Goal: Information Seeking & Learning: Learn about a topic

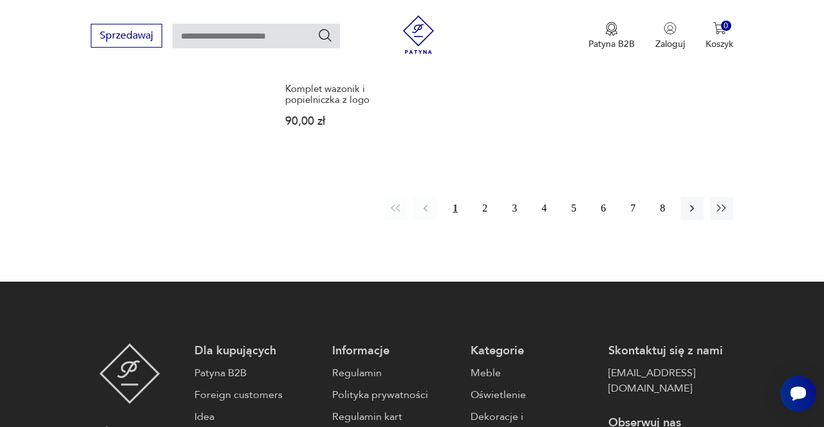
scroll to position [1625, 0]
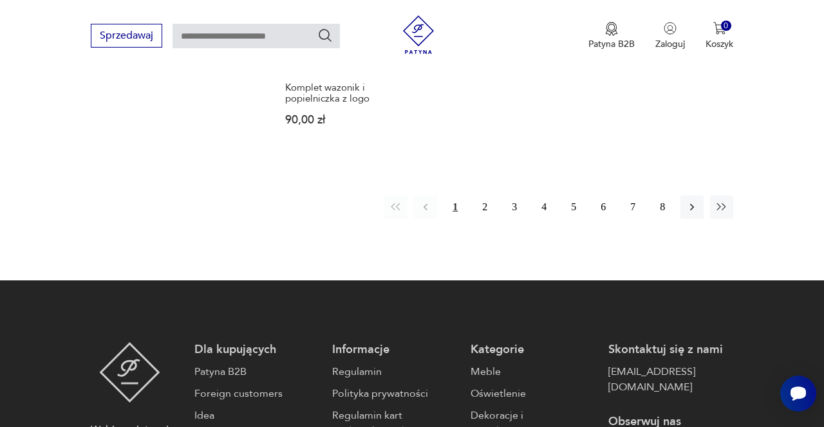
click at [485, 196] on button "2" at bounding box center [484, 207] width 23 height 23
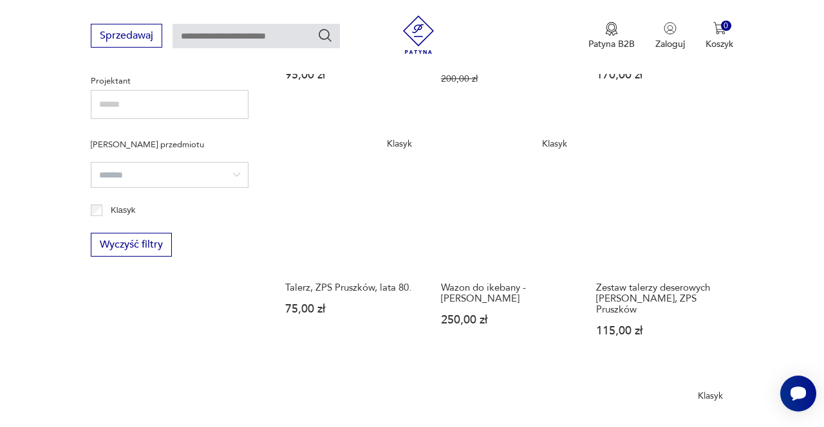
scroll to position [664, 0]
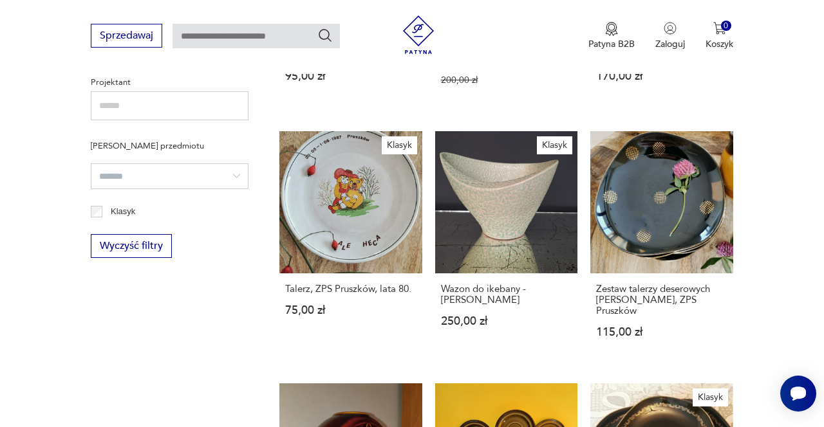
click at [666, 201] on link "Zestaw talerzy deserowych [PERSON_NAME], ZPS Pruszków 115,00 zł" at bounding box center [661, 247] width 143 height 232
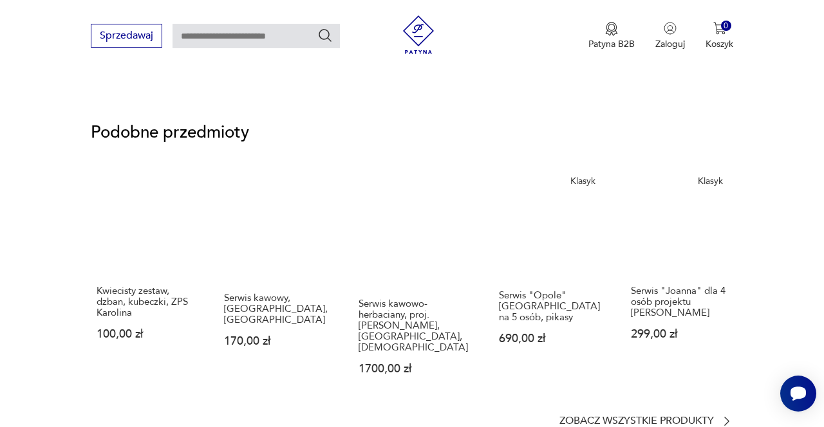
scroll to position [985, 0]
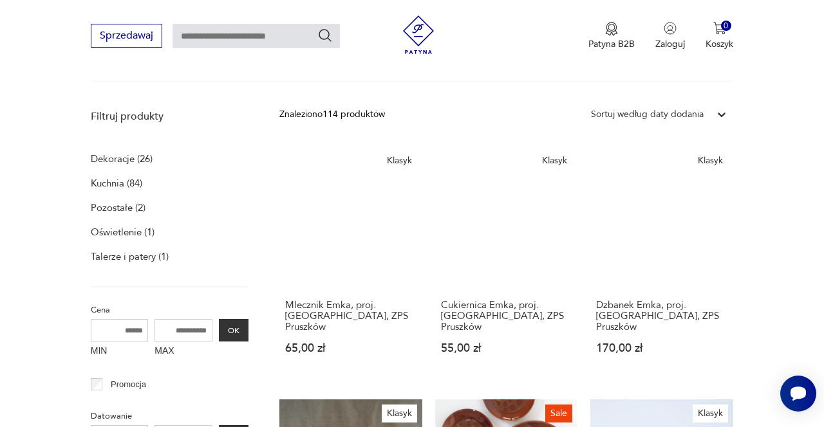
scroll to position [140, 0]
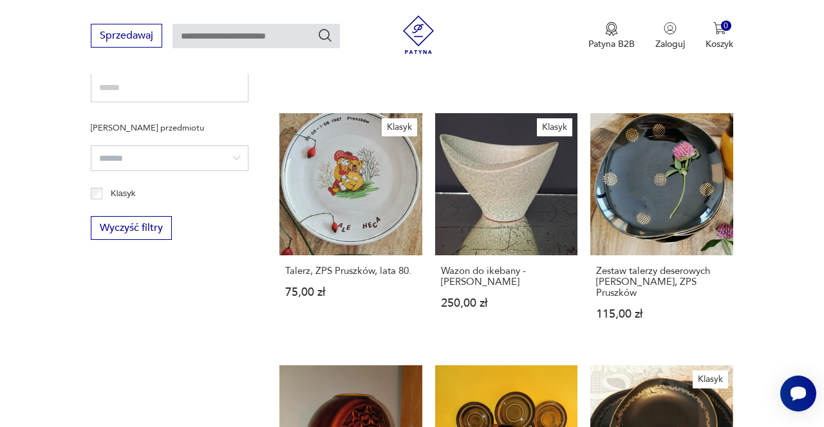
click at [494, 186] on link "Klasyk Wazon do ikebany - [PERSON_NAME] 250,00 zł" at bounding box center [506, 229] width 143 height 232
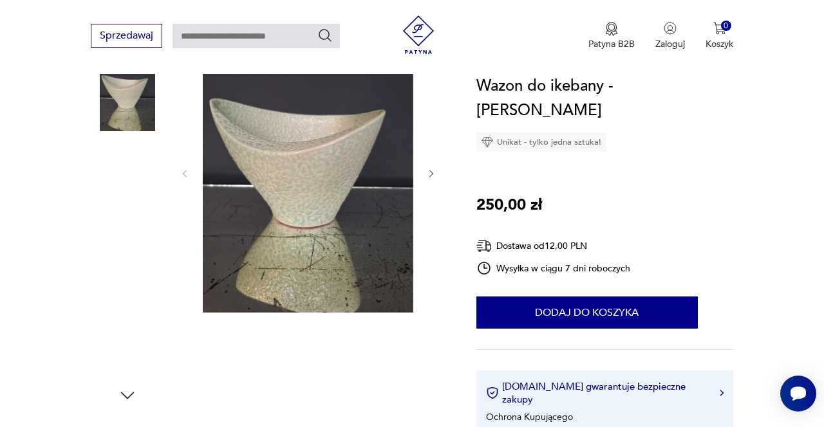
scroll to position [180, 0]
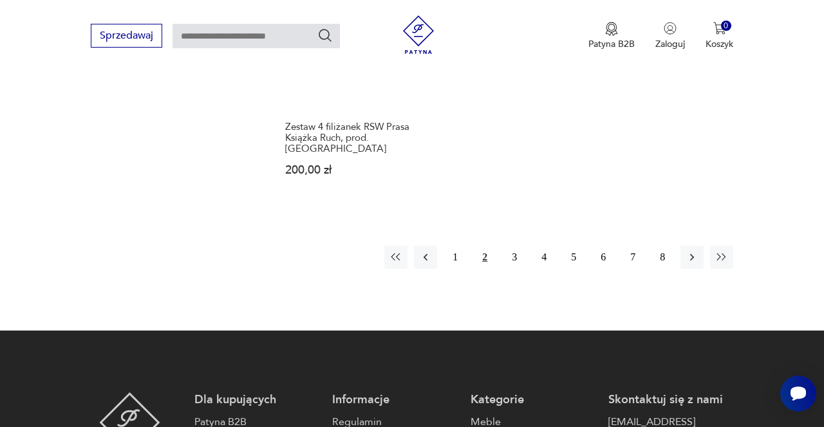
scroll to position [1608, 0]
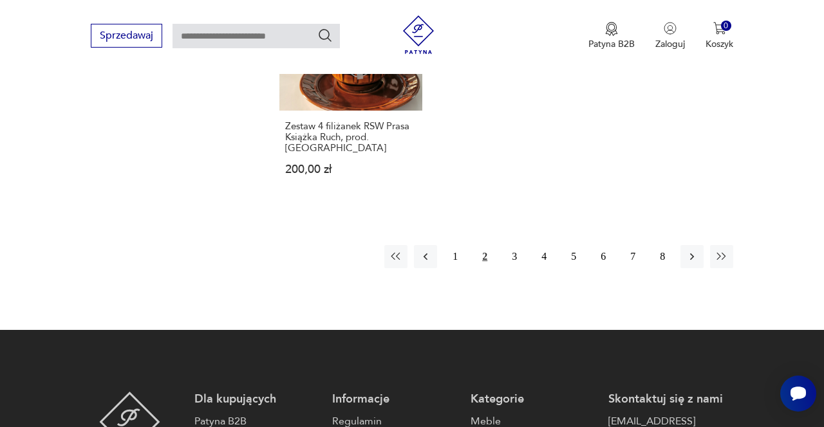
click at [510, 245] on button "3" at bounding box center [514, 256] width 23 height 23
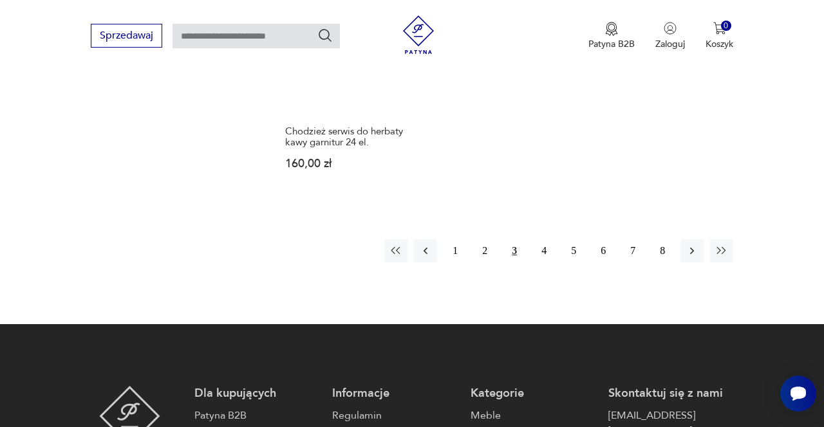
scroll to position [1586, 0]
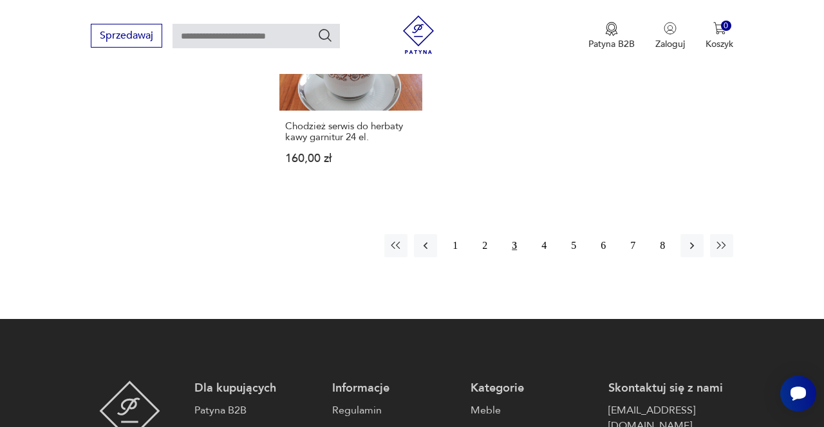
click at [538, 234] on button "4" at bounding box center [543, 245] width 23 height 23
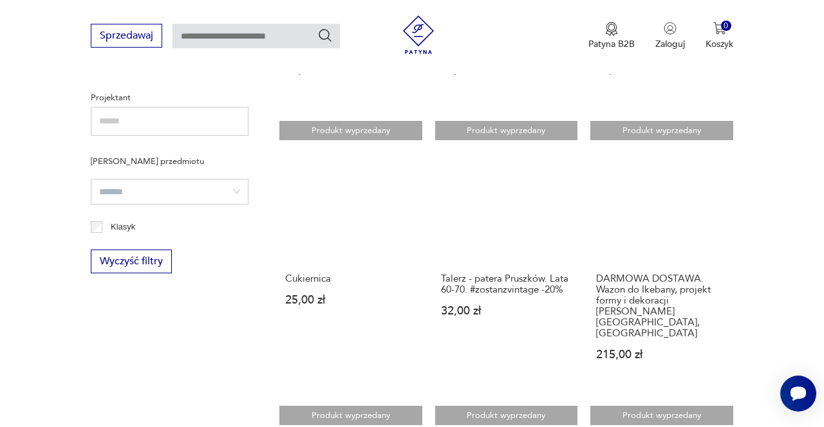
scroll to position [649, 0]
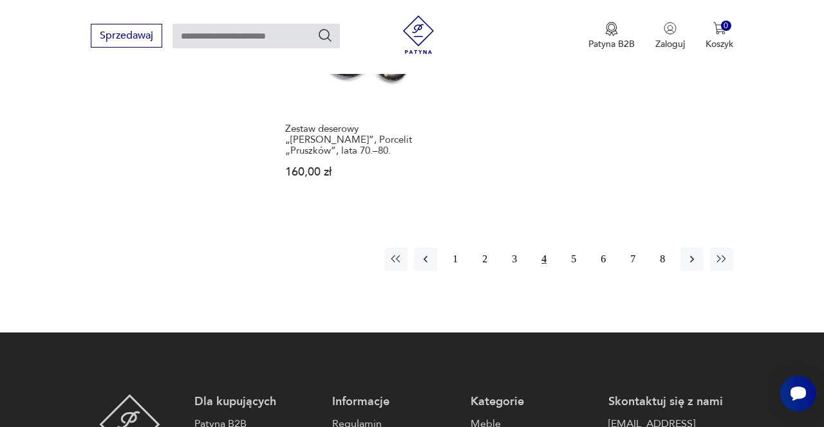
scroll to position [1580, 0]
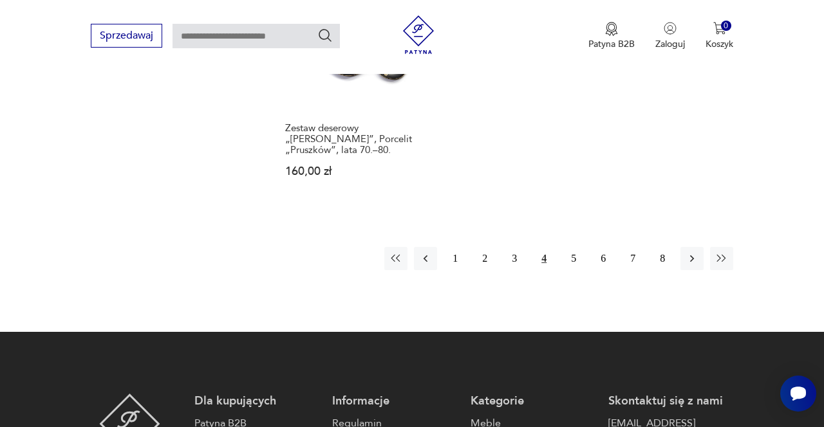
click at [568, 247] on button "5" at bounding box center [573, 258] width 23 height 23
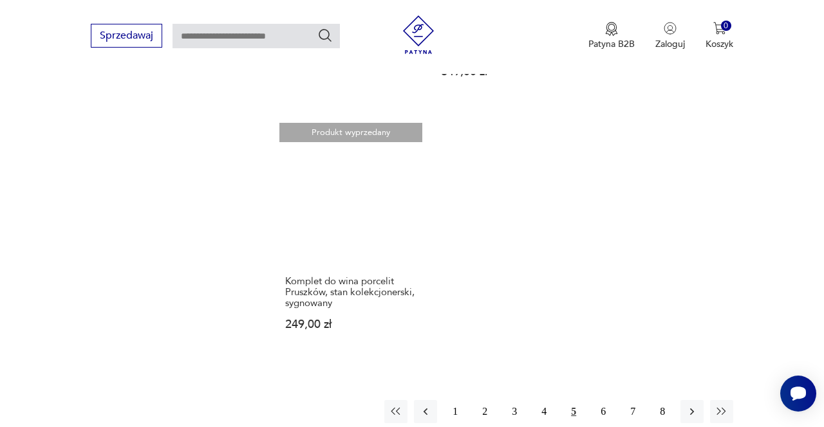
scroll to position [1444, 0]
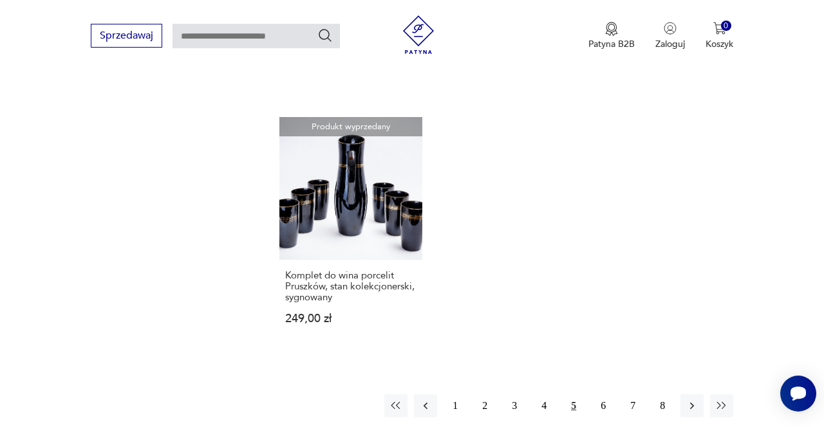
click at [546, 395] on button "4" at bounding box center [543, 406] width 23 height 23
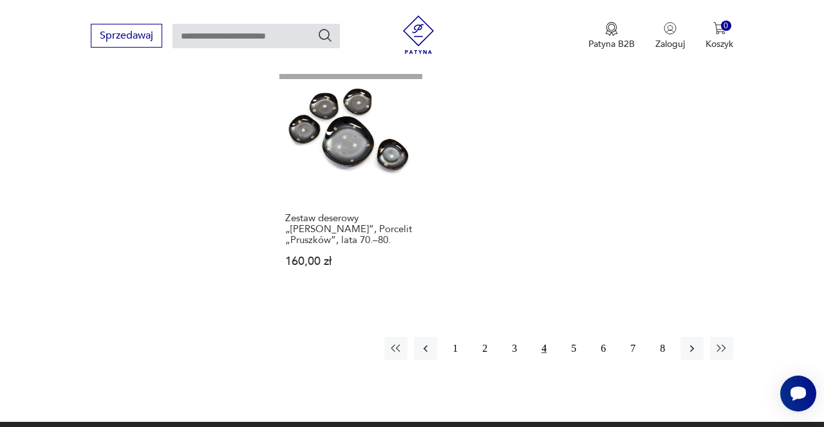
scroll to position [1497, 0]
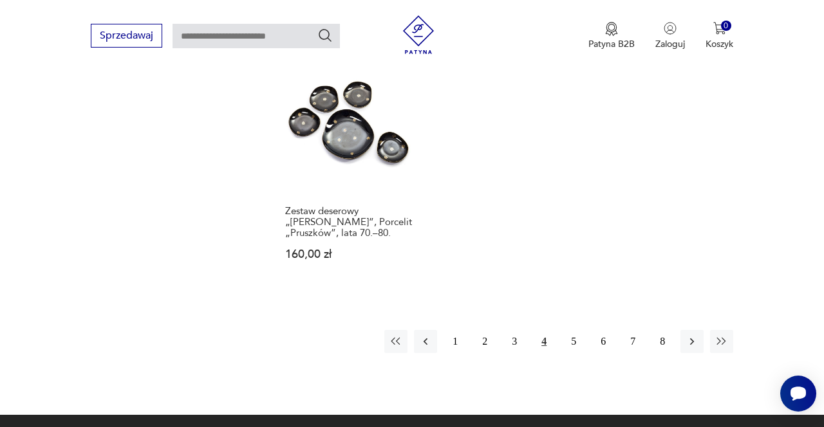
click at [510, 330] on button "3" at bounding box center [514, 341] width 23 height 23
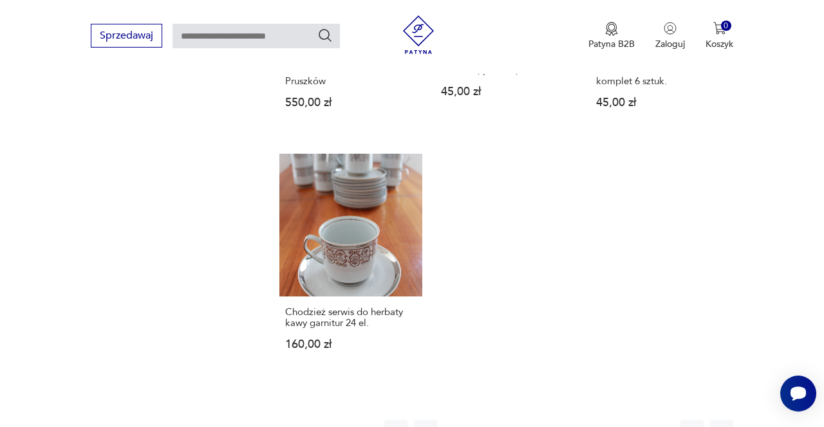
scroll to position [1401, 0]
click at [480, 420] on button "2" at bounding box center [484, 431] width 23 height 23
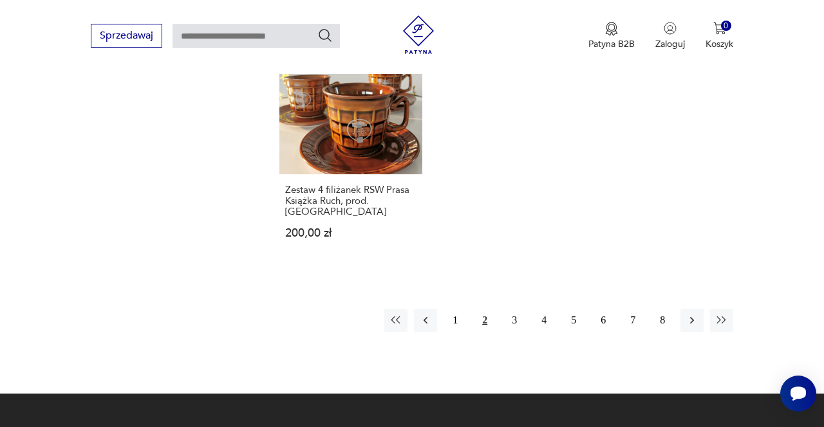
scroll to position [1541, 0]
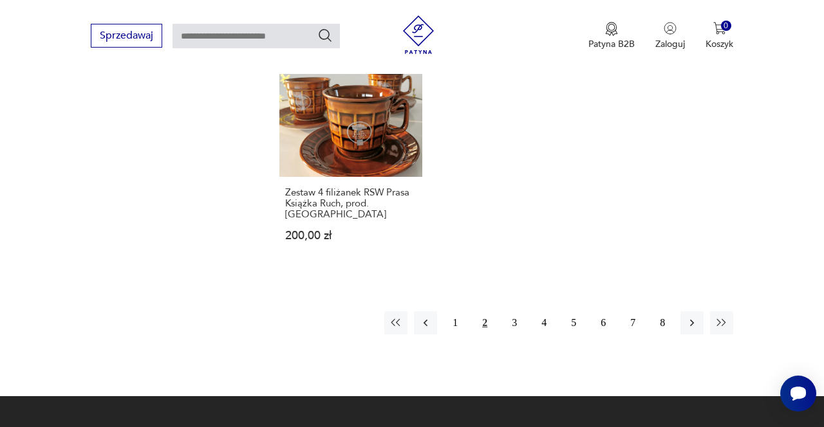
click at [451, 312] on button "1" at bounding box center [454, 323] width 23 height 23
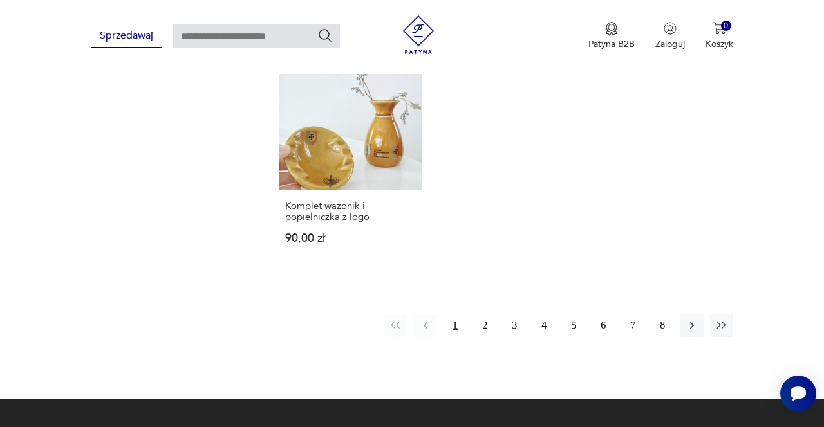
scroll to position [1512, 0]
